Goal: Information Seeking & Learning: Learn about a topic

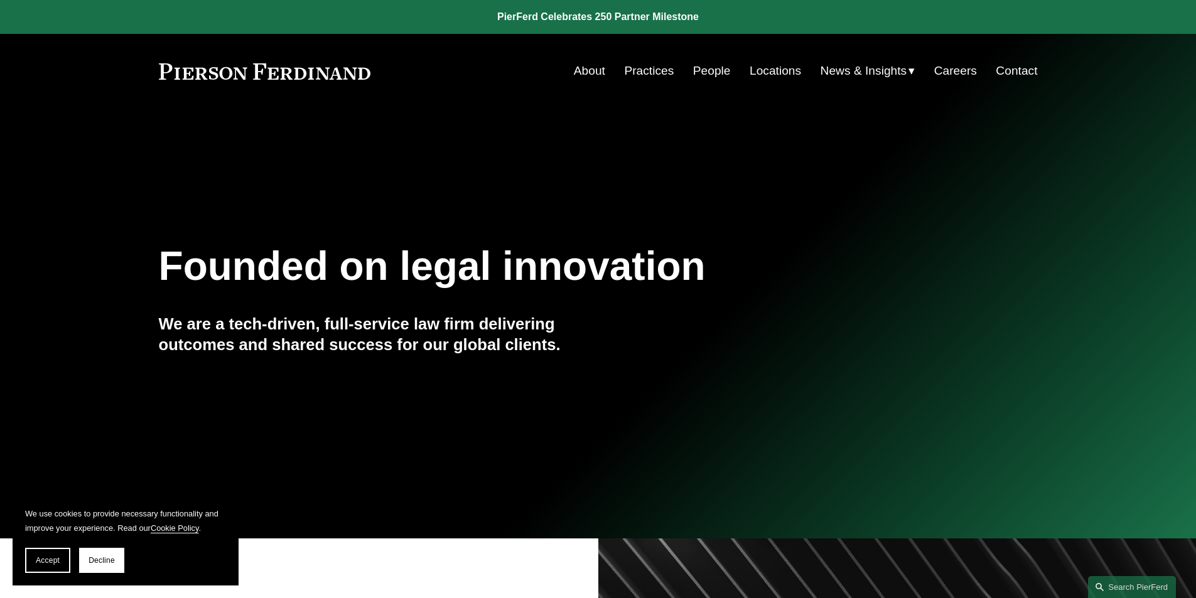
click at [721, 74] on link "People" at bounding box center [712, 71] width 38 height 24
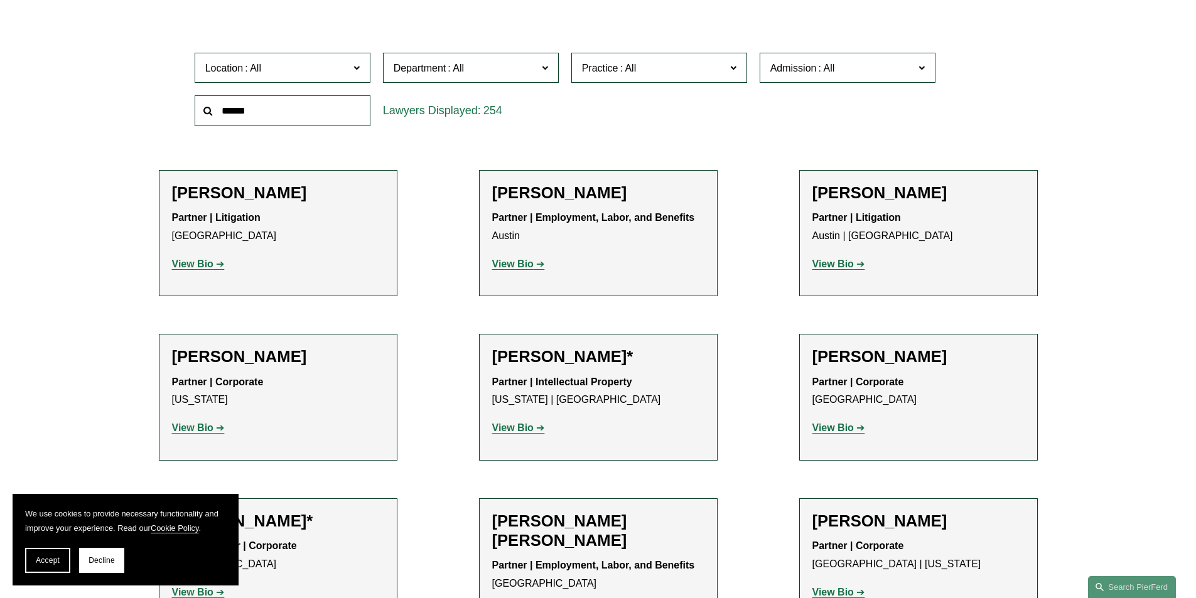
scroll to position [401, 0]
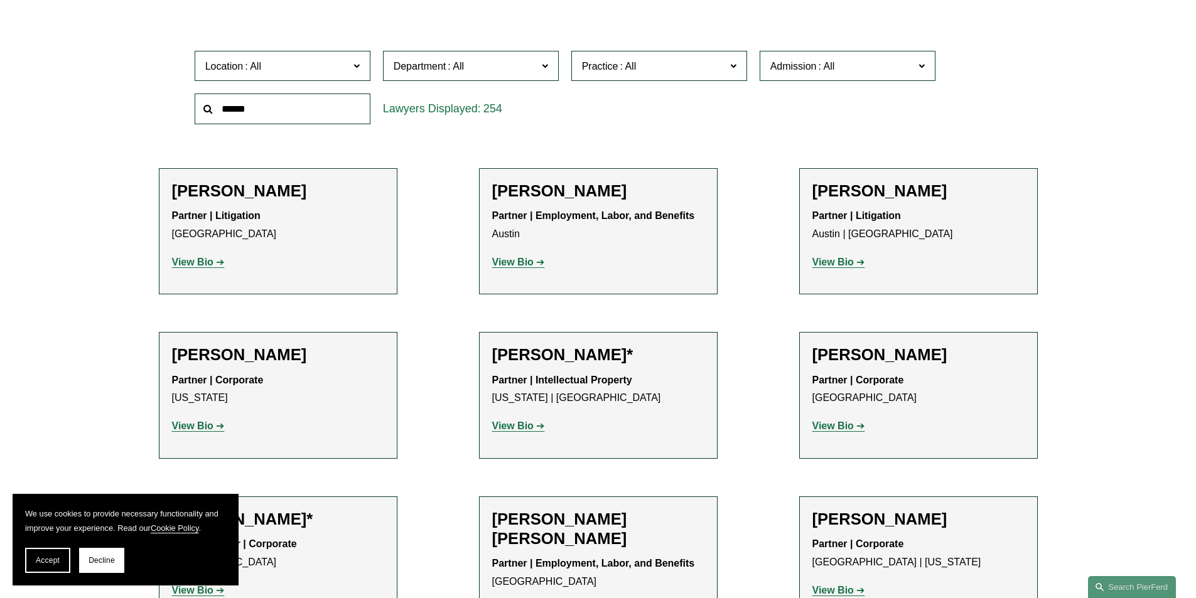
click at [824, 69] on span at bounding box center [826, 66] width 20 height 11
click at [722, 65] on span "Practice" at bounding box center [654, 66] width 144 height 17
click at [0, 0] on link "Bankruptcy, Financial Restructuring, and Reorganization" at bounding box center [0, 0] width 0 height 0
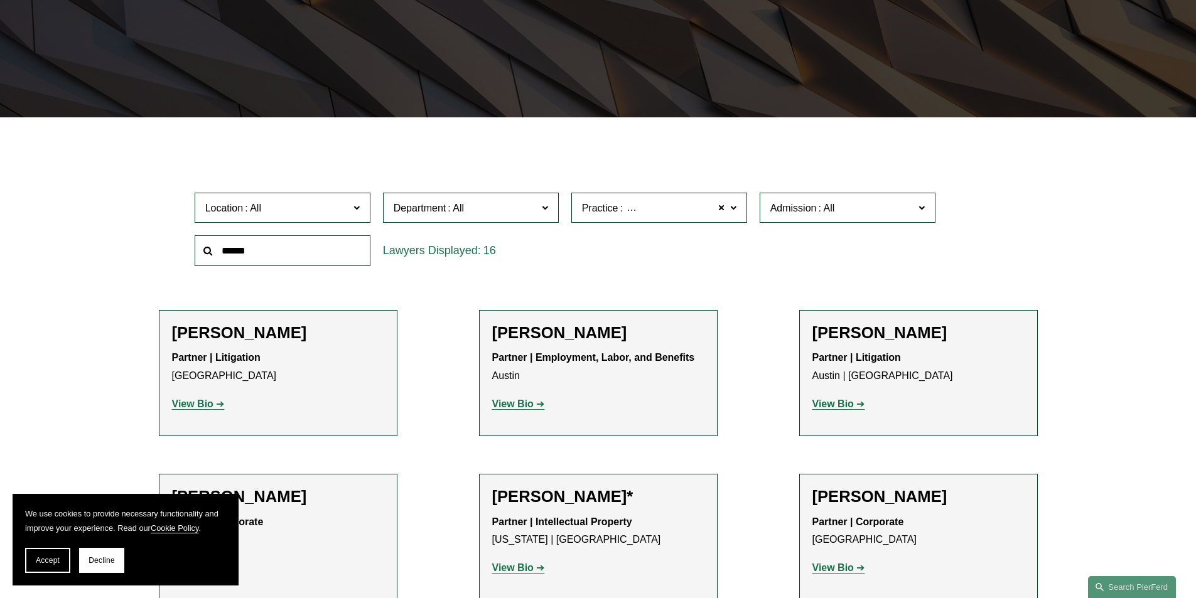
scroll to position [251, 0]
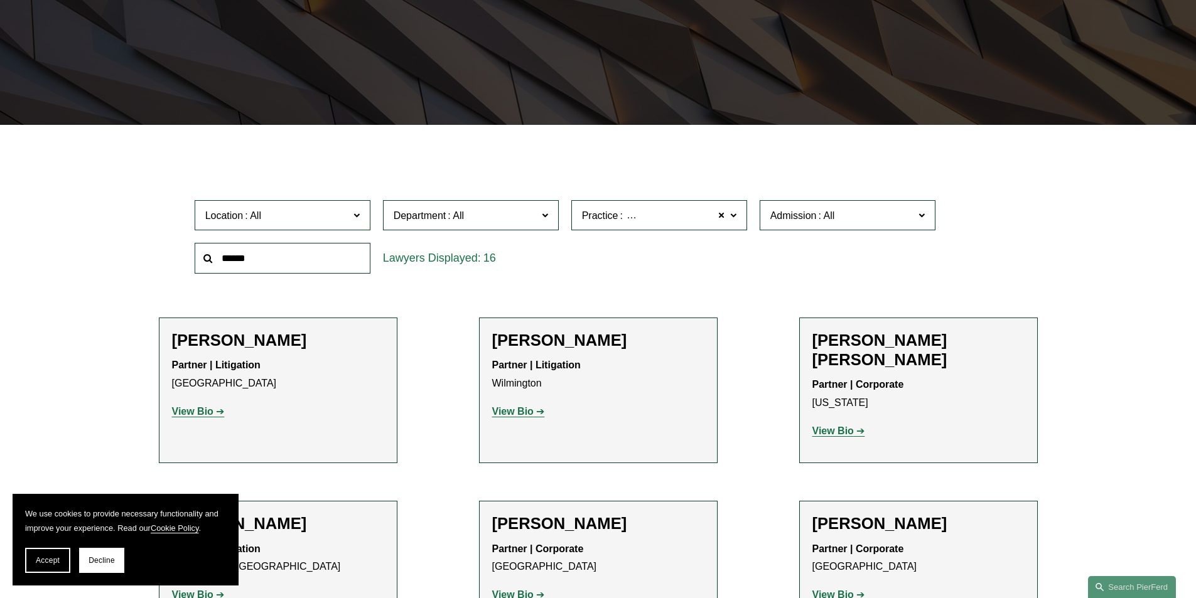
click at [666, 195] on div "Practice Bankruptcy, Financial Restructuring, and Reorganization Bankruptcy, Fi…" at bounding box center [659, 215] width 188 height 43
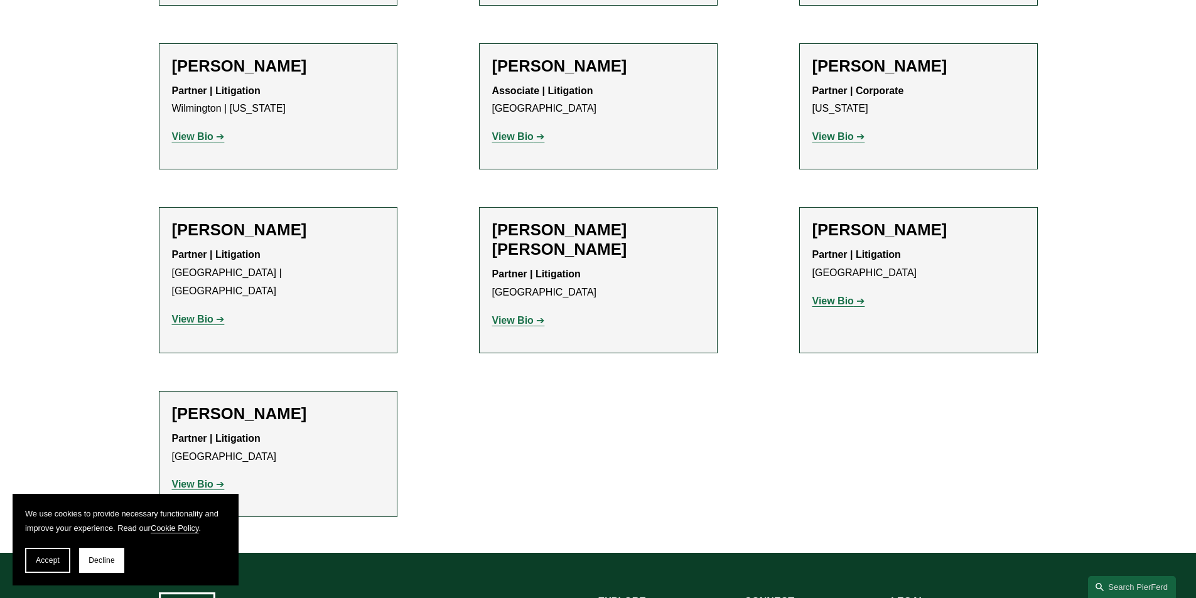
scroll to position [1039, 0]
click at [524, 315] on strong "View Bio" at bounding box center [512, 320] width 41 height 11
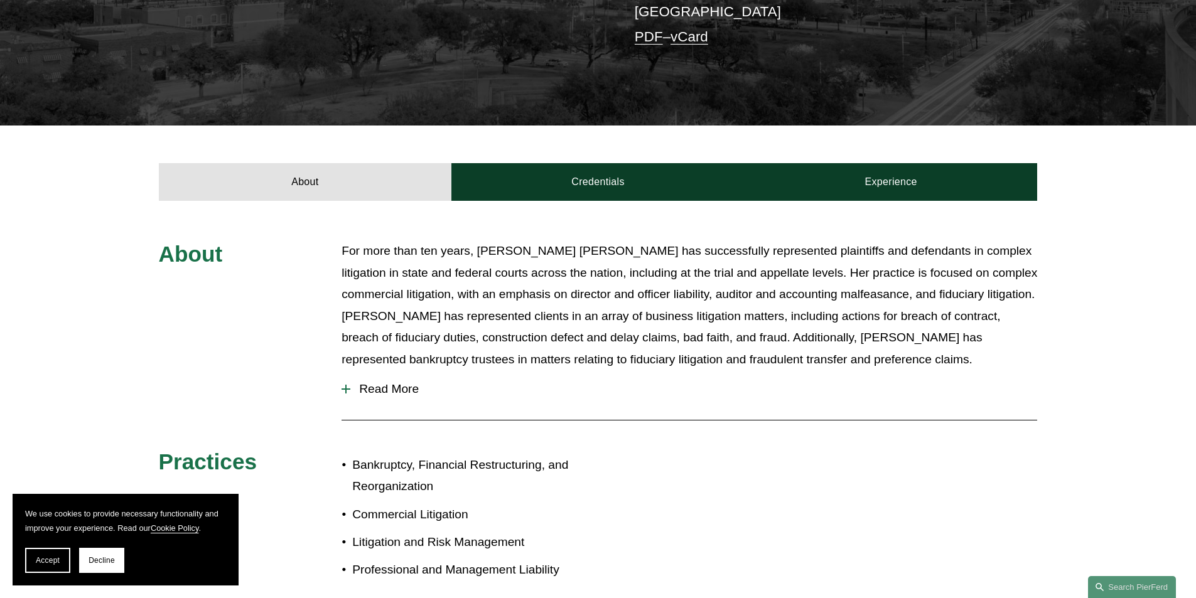
scroll to position [381, 0]
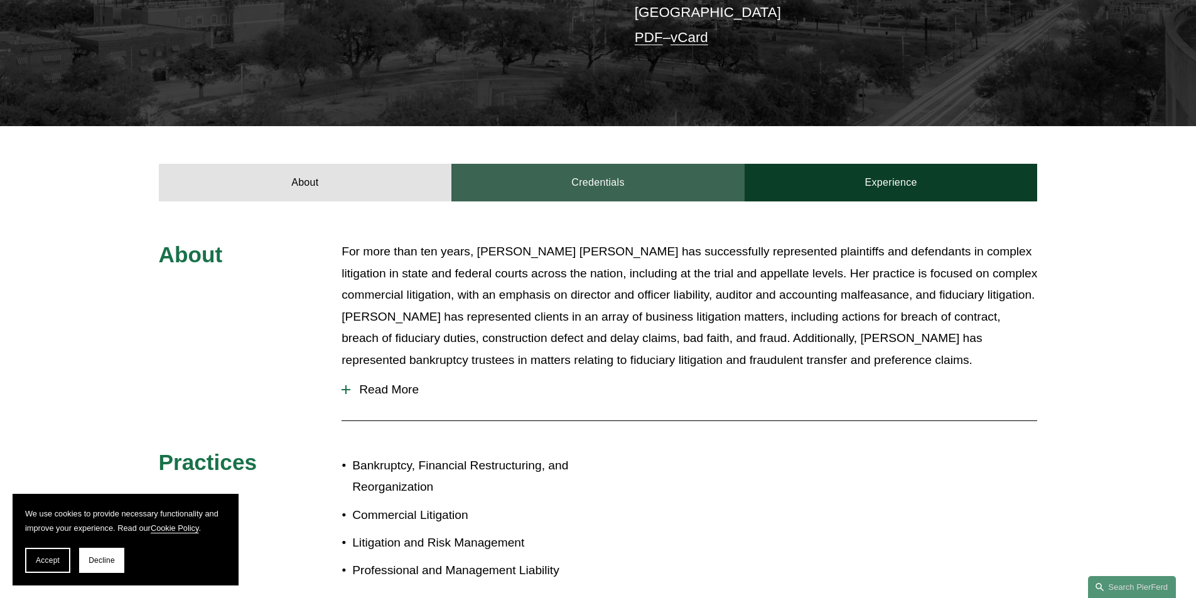
click at [624, 164] on link "Credentials" at bounding box center [598, 183] width 293 height 38
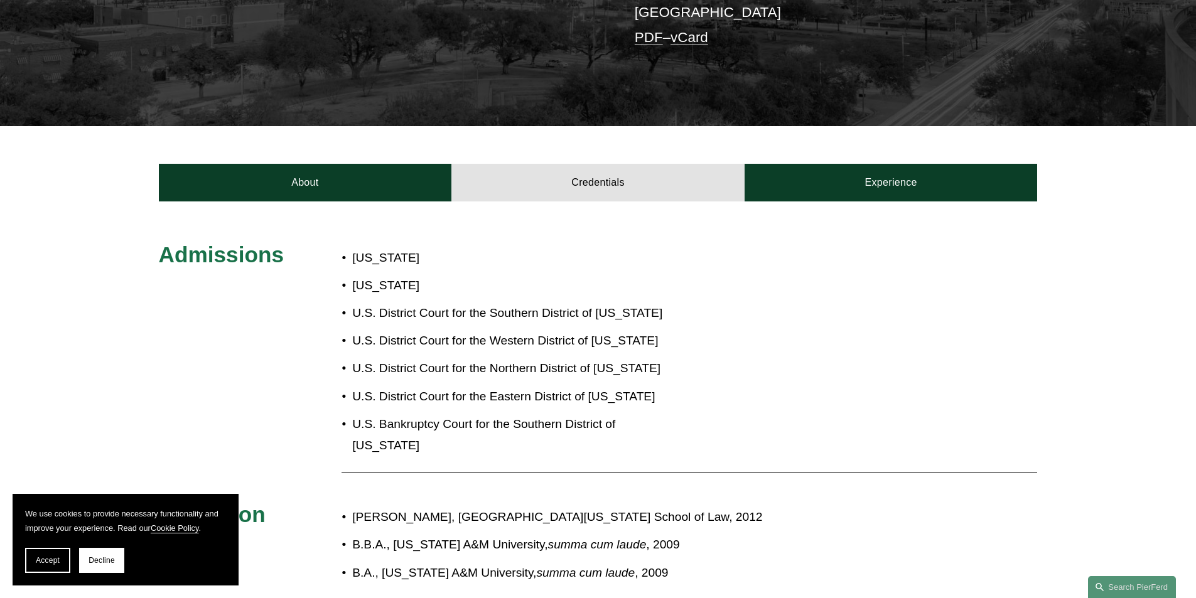
click at [701, 571] on div "Admissions Texas Minnesota U.S. District Court for the Southern District of Tex…" at bounding box center [598, 512] width 1196 height 543
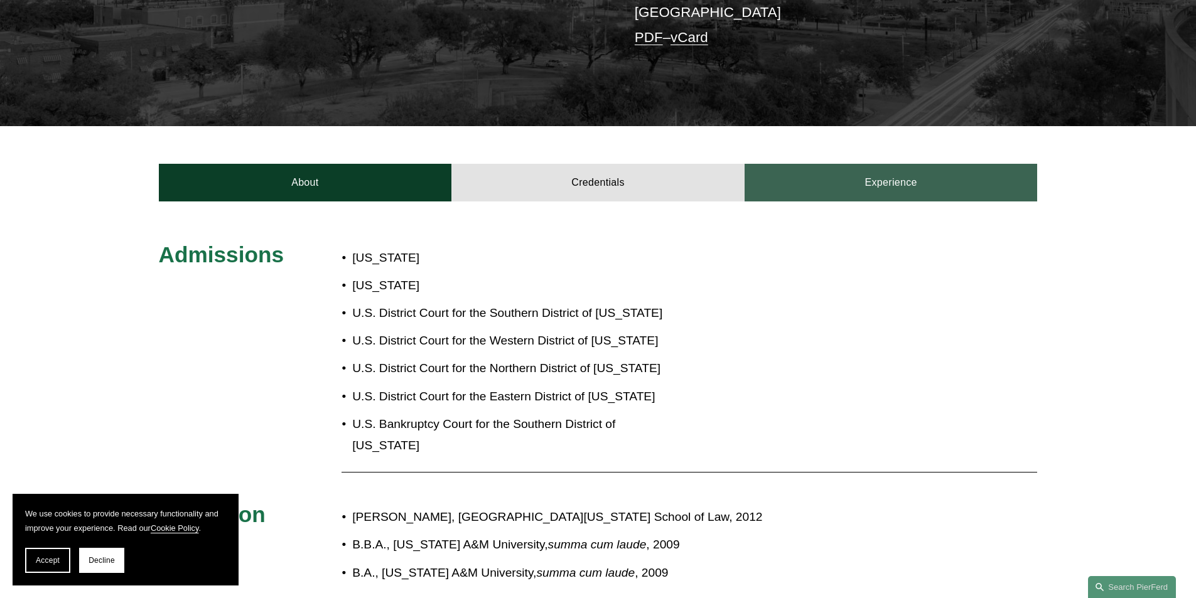
click at [886, 164] on link "Experience" at bounding box center [891, 183] width 293 height 38
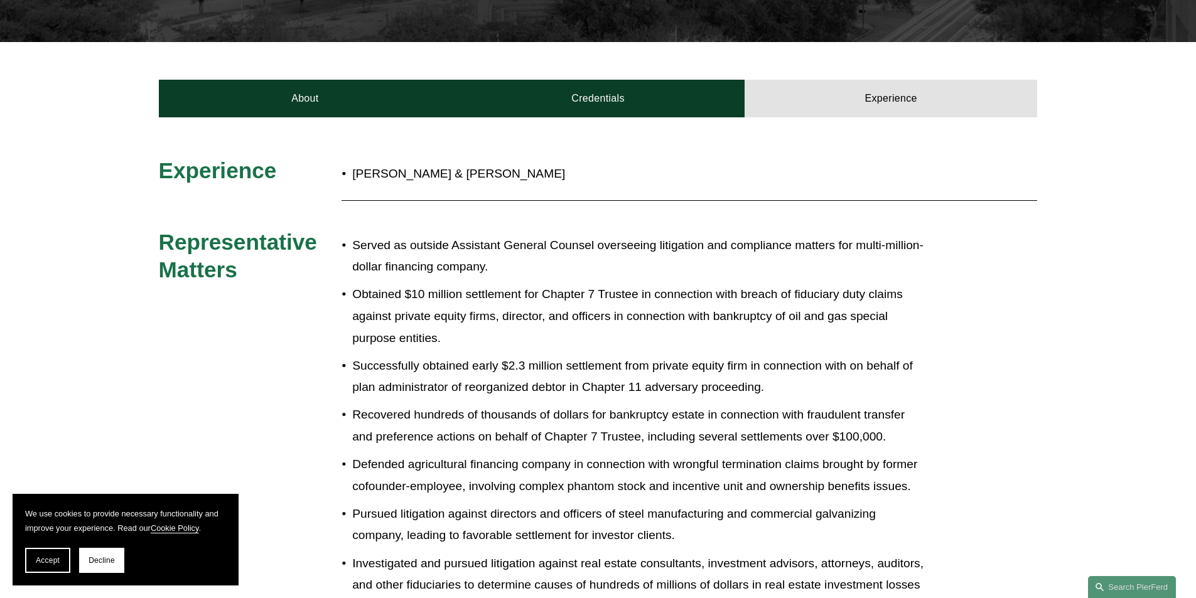
scroll to position [464, 0]
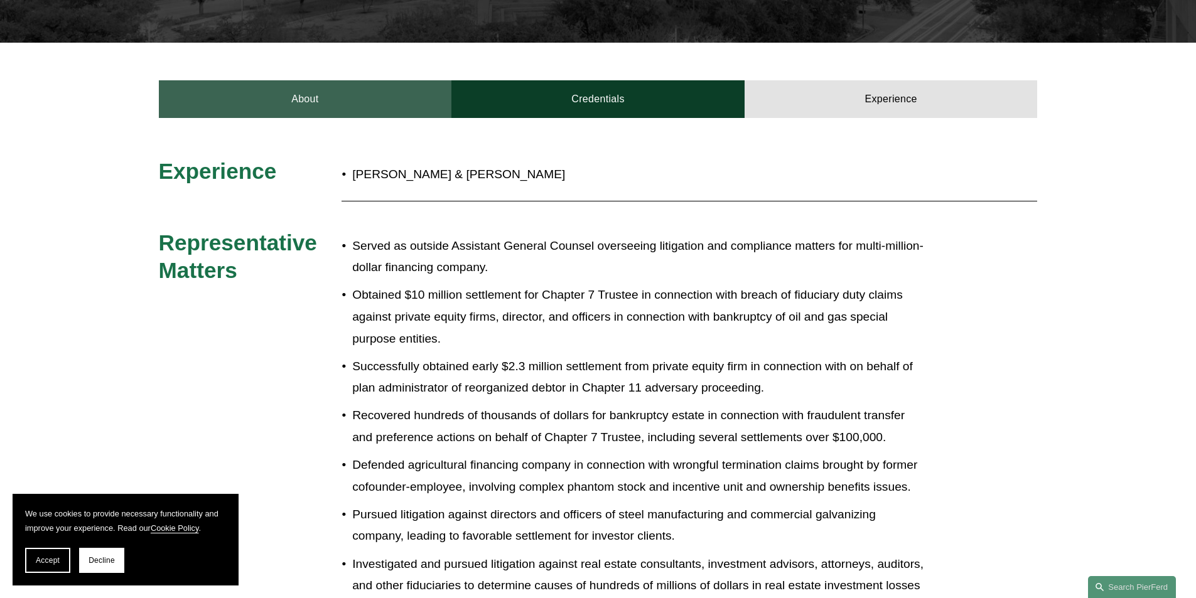
click at [315, 80] on link "About" at bounding box center [305, 99] width 293 height 38
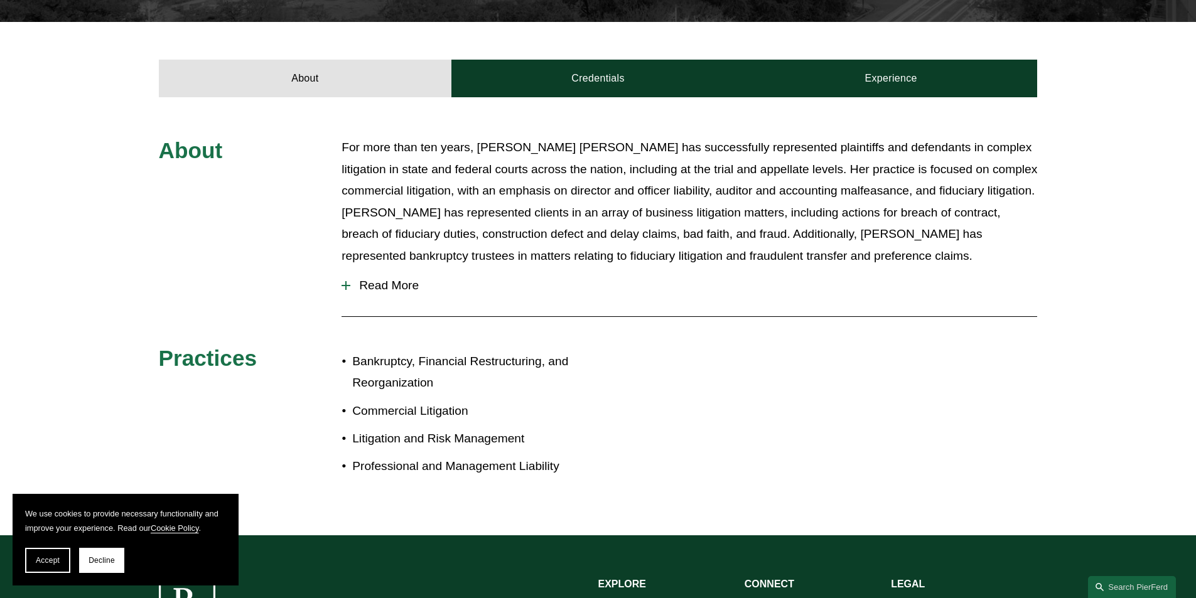
scroll to position [387, 0]
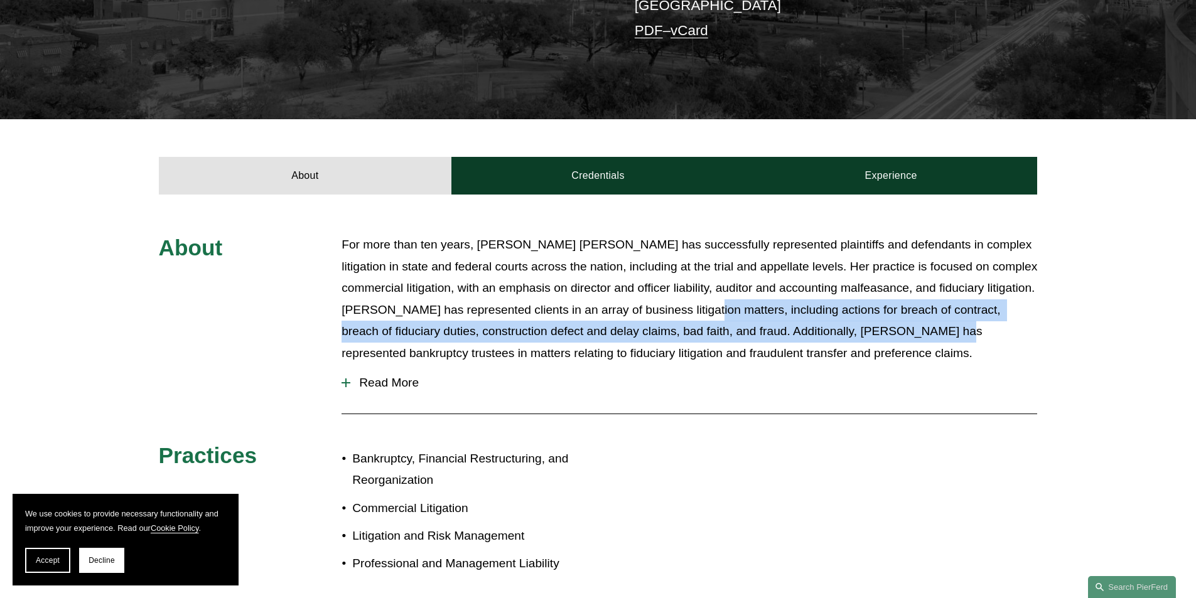
drag, startPoint x: 737, startPoint y: 265, endPoint x: 973, endPoint y: 283, distance: 236.8
click at [973, 283] on p "For more than ten years, Rebecca Muff Randolph has successfully represented pla…" at bounding box center [690, 299] width 696 height 130
copy p "including actions for breach of contract, breach of fiduciary duties, construct…"
